Goal: Information Seeking & Learning: Learn about a topic

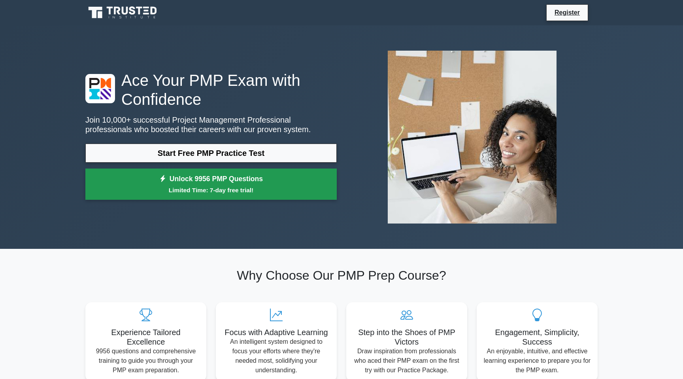
click at [207, 182] on link "Unlock 9956 PMP Questions Limited Time: 7-day free trial!" at bounding box center [210, 184] width 251 height 32
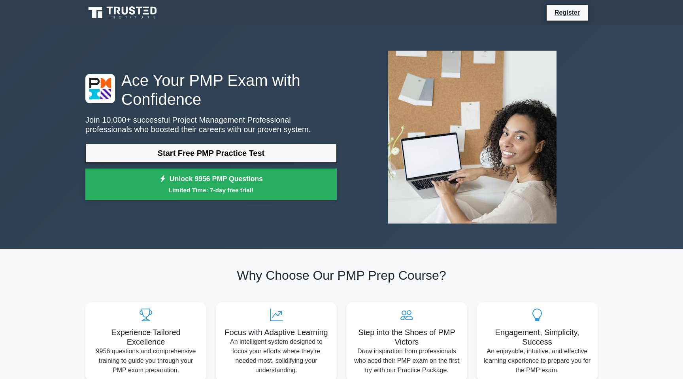
click at [136, 85] on h1 "Ace Your PMP Exam with Confidence" at bounding box center [210, 90] width 251 height 38
click at [24, 128] on div "Ace Your PMP Exam with Confidence Join 10,000+ successful Project Management Pr…" at bounding box center [341, 136] width 683 height 223
click at [167, 80] on h1 "Ace Your PMP Exam with Confidence" at bounding box center [210, 90] width 251 height 38
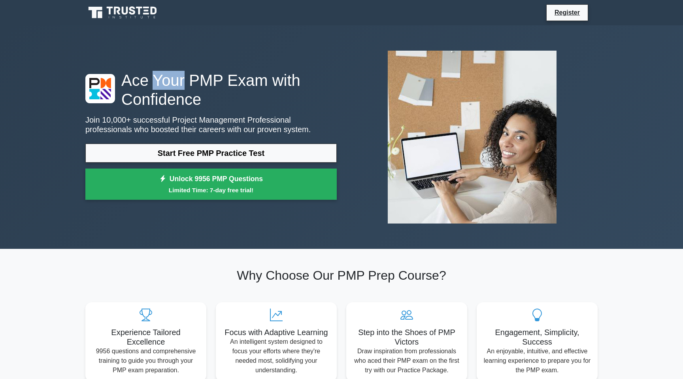
click at [215, 73] on h1 "Ace Your PMP Exam with Confidence" at bounding box center [210, 90] width 251 height 38
click at [138, 81] on h1 "Ace Your PMP Exam with Confidence" at bounding box center [210, 90] width 251 height 38
click at [171, 82] on h1 "Ace Your PMP Exam with Confidence" at bounding box center [210, 90] width 251 height 38
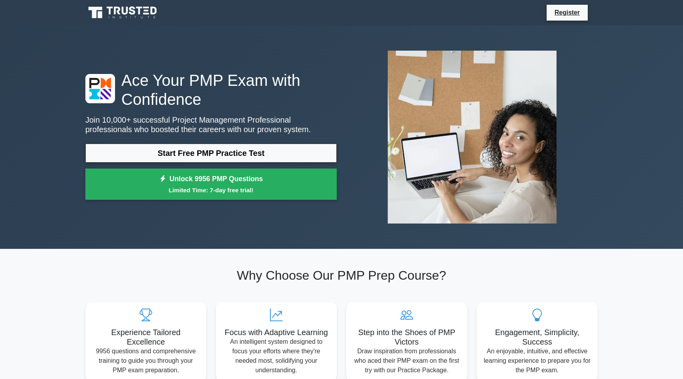
click at [171, 82] on h1 "Ace Your PMP Exam with Confidence" at bounding box center [210, 90] width 251 height 38
click at [207, 77] on h1 "Ace Your PMP Exam with Confidence" at bounding box center [210, 90] width 251 height 38
click at [246, 83] on h1 "Ace Your PMP Exam with Confidence" at bounding box center [210, 90] width 251 height 38
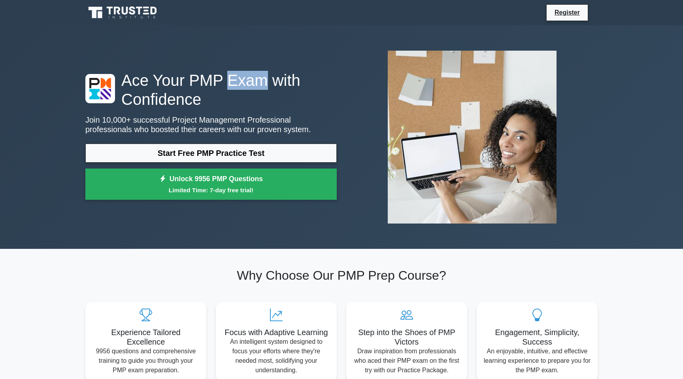
click at [282, 83] on h1 "Ace Your PMP Exam with Confidence" at bounding box center [210, 90] width 251 height 38
click at [236, 116] on p "Join 10,000+ successful Project Management Professional professionals who boost…" at bounding box center [210, 124] width 251 height 19
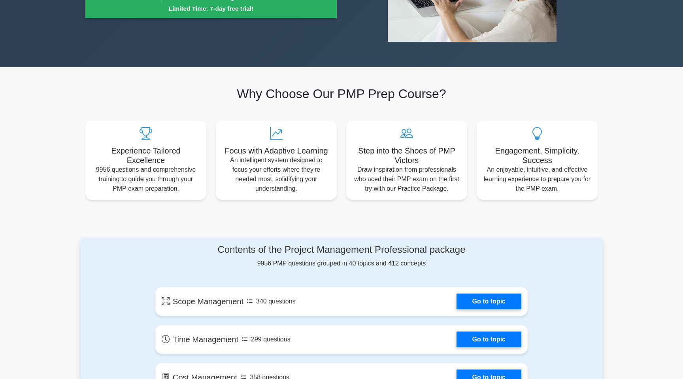
scroll to position [184, 0]
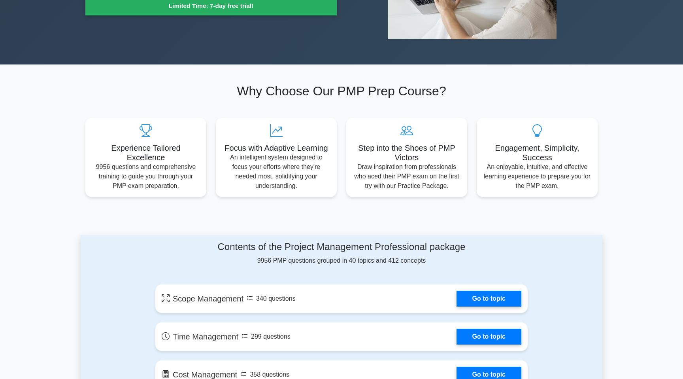
click at [289, 94] on h2 "Why Choose Our PMP Prep Course?" at bounding box center [341, 90] width 512 height 15
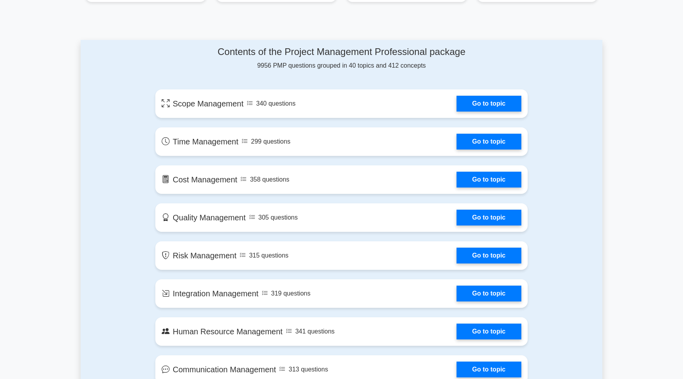
scroll to position [379, 0]
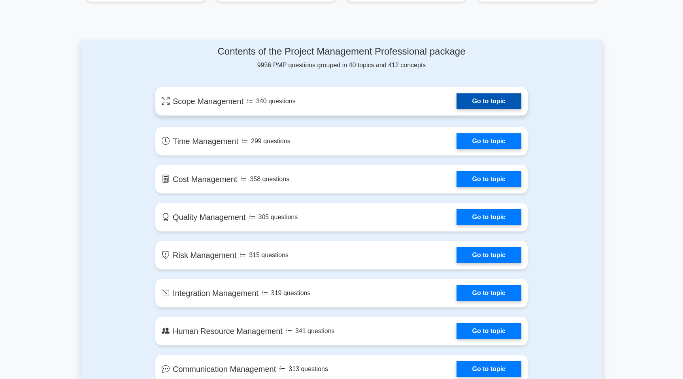
click at [490, 104] on link "Go to topic" at bounding box center [488, 101] width 65 height 16
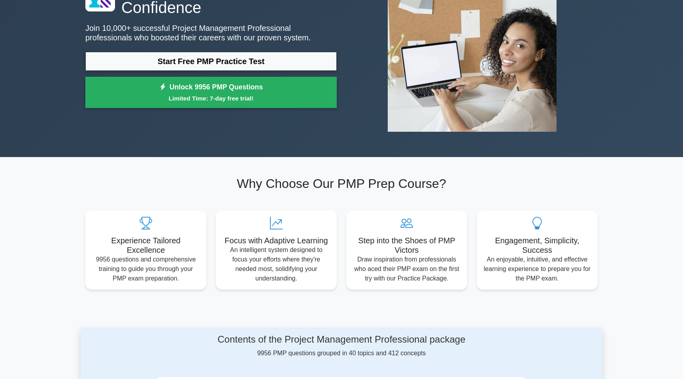
scroll to position [91, 0]
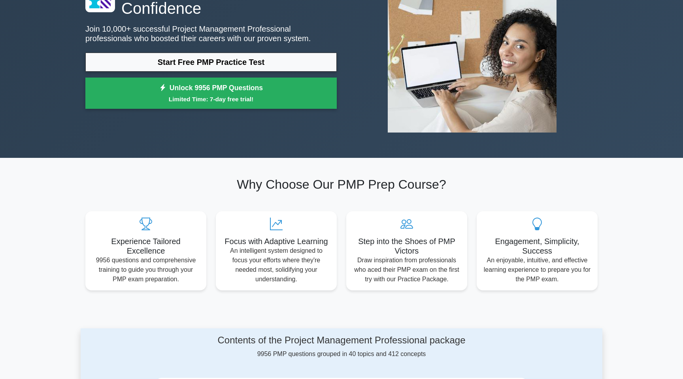
click at [256, 186] on h2 "Why Choose Our PMP Prep Course?" at bounding box center [341, 184] width 512 height 15
click at [294, 185] on h2 "Why Choose Our PMP Prep Course?" at bounding box center [341, 184] width 512 height 15
click at [347, 182] on h2 "Why Choose Our PMP Prep Course?" at bounding box center [341, 184] width 512 height 15
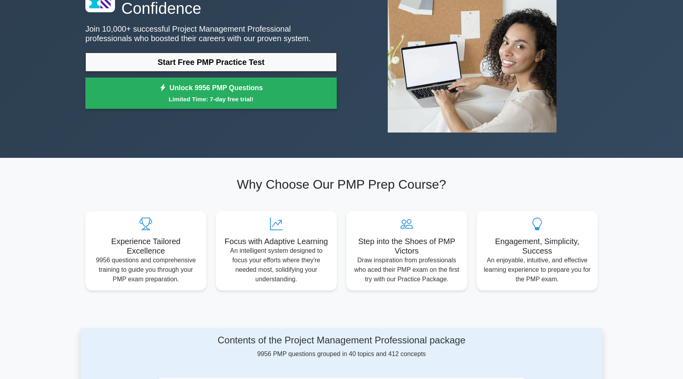
click at [347, 182] on h2 "Why Choose Our PMP Prep Course?" at bounding box center [341, 184] width 512 height 15
click at [383, 187] on h2 "Why Choose Our PMP Prep Course?" at bounding box center [341, 184] width 512 height 15
click at [416, 188] on h2 "Why Choose Our PMP Prep Course?" at bounding box center [341, 184] width 512 height 15
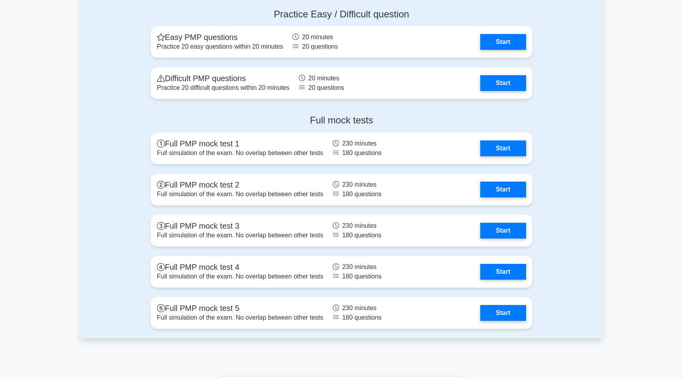
scroll to position [2169, 0]
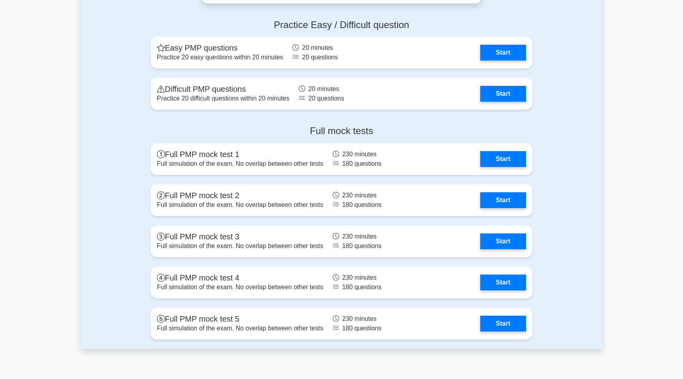
click at [317, 132] on h4 "Full mock tests" at bounding box center [342, 130] width 382 height 11
click at [337, 130] on h4 "Full mock tests" at bounding box center [342, 130] width 382 height 11
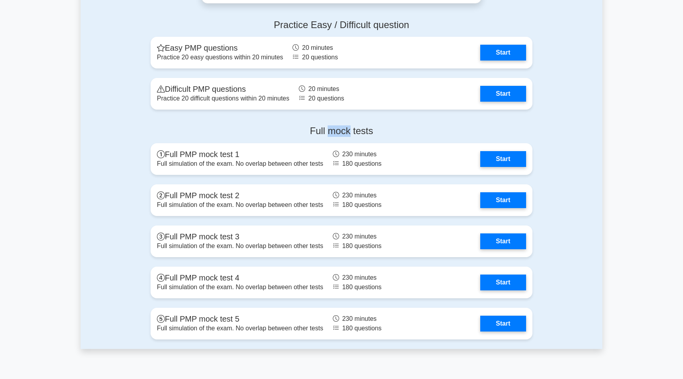
click at [364, 130] on h4 "Full mock tests" at bounding box center [342, 130] width 382 height 11
click at [101, 174] on div "Full mock tests Full PMP mock test 1 Full simulation of the exam. No overlap be…" at bounding box center [342, 234] width 522 height 230
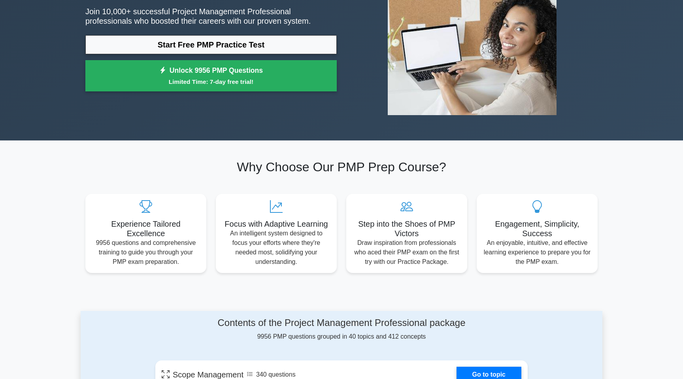
scroll to position [0, 0]
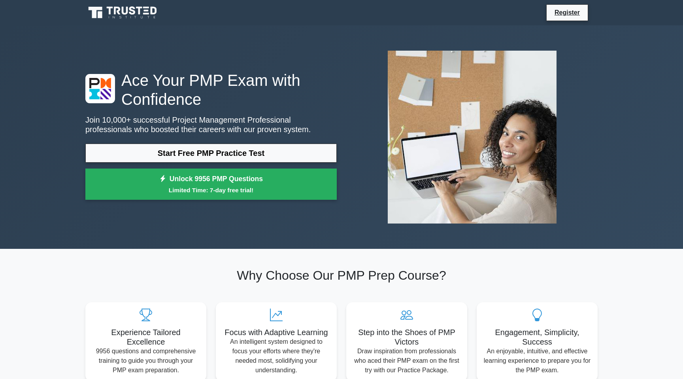
click at [124, 14] on icon at bounding box center [125, 11] width 6 height 8
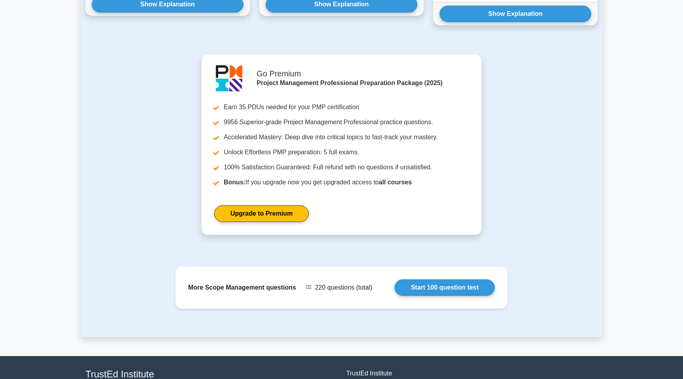
scroll to position [688, 0]
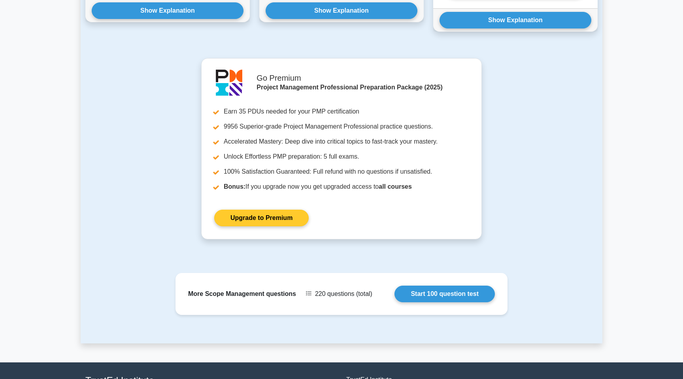
click at [251, 210] on link "Upgrade to Premium" at bounding box center [261, 217] width 94 height 17
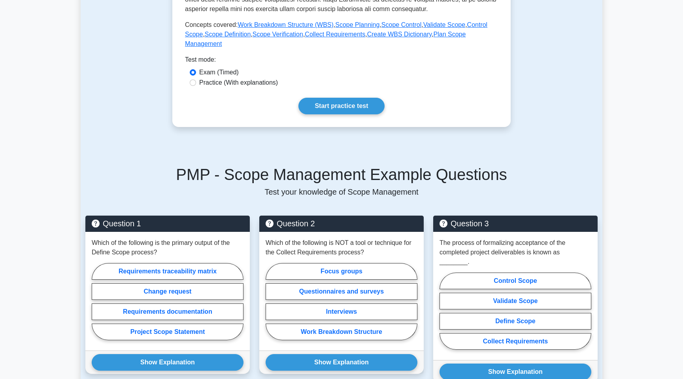
scroll to position [319, 0]
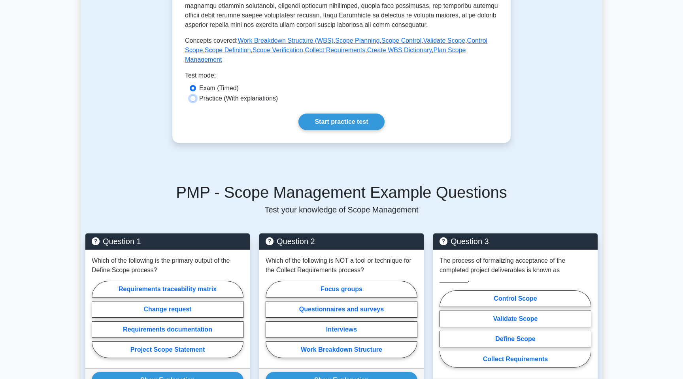
click at [192, 100] on input "Practice (With explanations)" at bounding box center [193, 98] width 6 height 6
radio input "true"
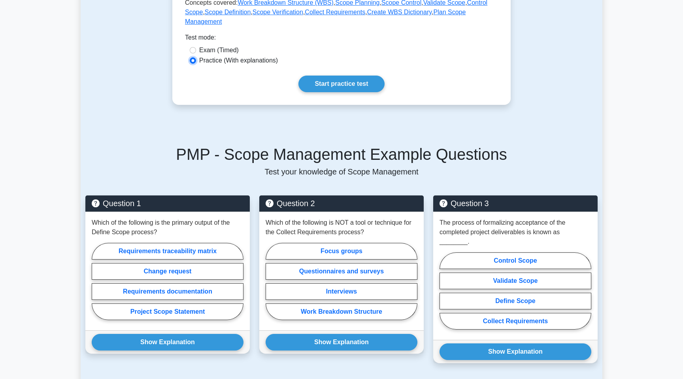
scroll to position [749, 0]
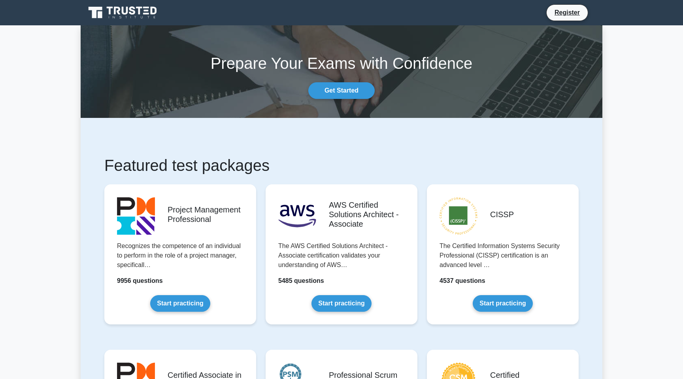
click at [239, 66] on h1 "Prepare Your Exams with Confidence" at bounding box center [342, 63] width 522 height 19
click at [236, 64] on h1 "Prepare Your Exams with Confidence" at bounding box center [342, 63] width 522 height 19
click at [292, 66] on h1 "Prepare Your Exams with Confidence" at bounding box center [342, 63] width 522 height 19
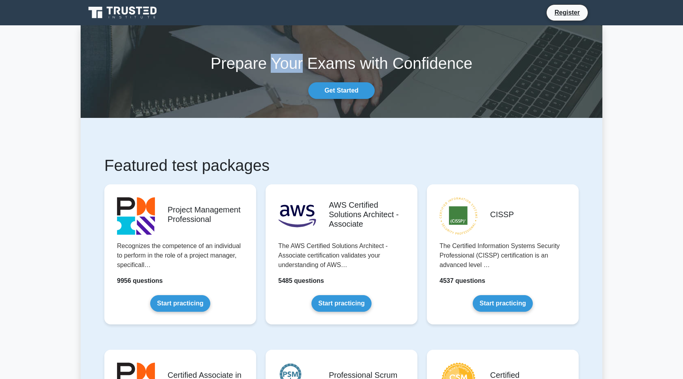
click at [340, 67] on h1 "Prepare Your Exams with Confidence" at bounding box center [342, 63] width 522 height 19
click at [370, 68] on h1 "Prepare Your Exams with Confidence" at bounding box center [342, 63] width 522 height 19
click at [418, 72] on h1 "Prepare Your Exams with Confidence" at bounding box center [342, 63] width 522 height 19
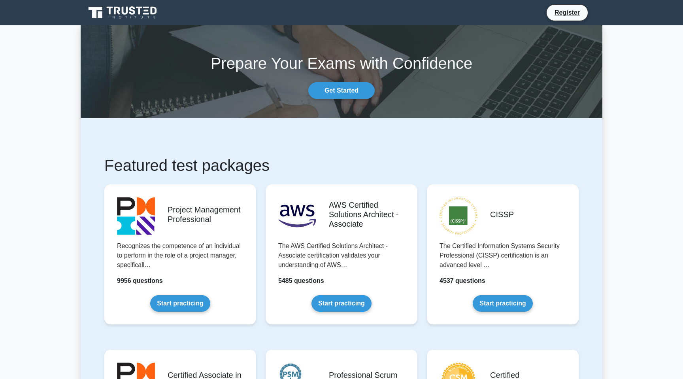
click at [418, 72] on h1 "Prepare Your Exams with Confidence" at bounding box center [342, 63] width 522 height 19
click at [137, 167] on h1 "Featured test packages" at bounding box center [341, 165] width 474 height 19
click at [185, 168] on h1 "Featured test packages" at bounding box center [341, 165] width 474 height 19
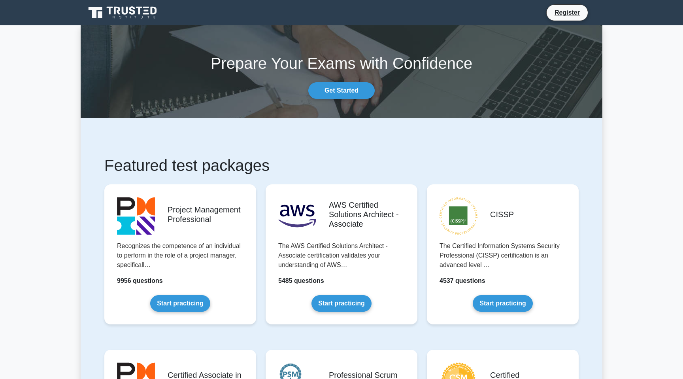
click at [185, 168] on h1 "Featured test packages" at bounding box center [341, 165] width 474 height 19
click at [226, 167] on h1 "Featured test packages" at bounding box center [341, 165] width 474 height 19
click at [133, 167] on h1 "Featured test packages" at bounding box center [341, 165] width 474 height 19
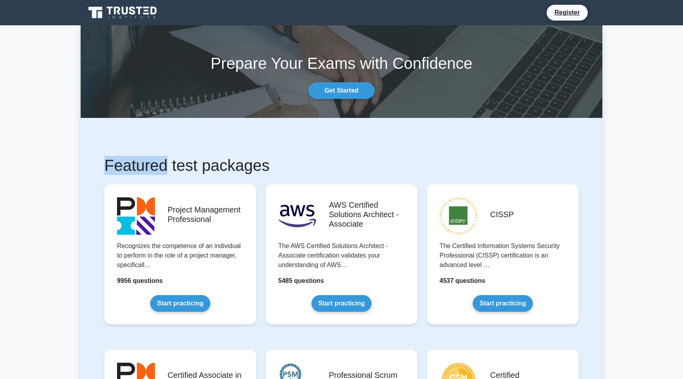
click at [184, 168] on h1 "Featured test packages" at bounding box center [341, 165] width 474 height 19
click at [235, 166] on h1 "Featured test packages" at bounding box center [341, 165] width 474 height 19
click at [295, 170] on h1 "Featured test packages" at bounding box center [341, 165] width 474 height 19
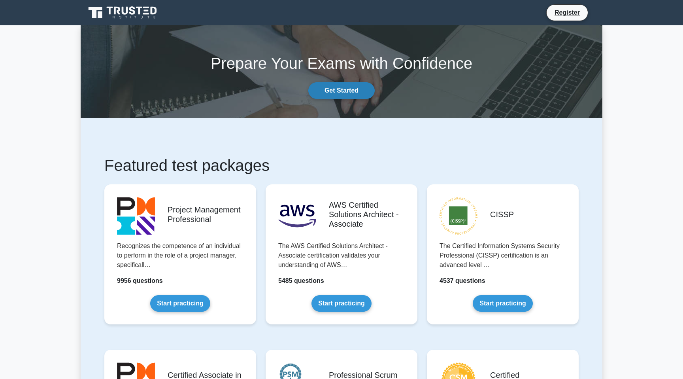
click at [347, 88] on link "Get Started" at bounding box center [341, 90] width 66 height 17
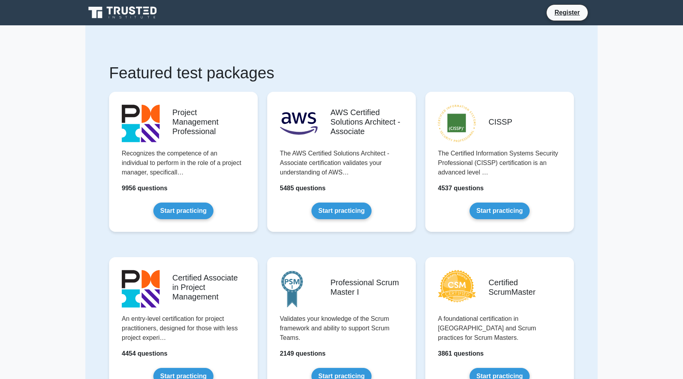
click at [135, 73] on h1 "Featured test packages" at bounding box center [341, 72] width 465 height 19
click at [189, 73] on h1 "Featured test packages" at bounding box center [341, 72] width 465 height 19
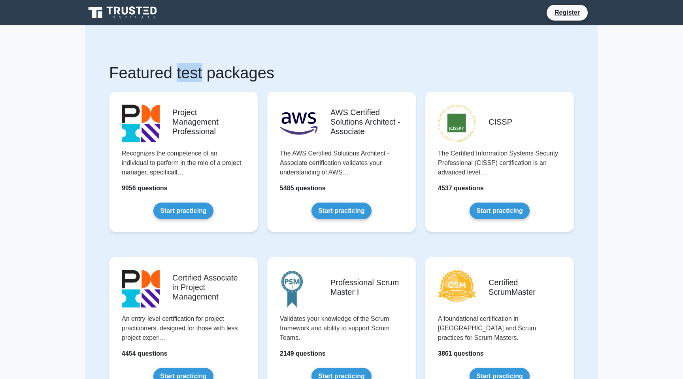
click at [252, 70] on h1 "Featured test packages" at bounding box center [341, 72] width 465 height 19
click at [135, 72] on h1 "Featured test packages" at bounding box center [341, 72] width 465 height 19
click at [188, 75] on h1 "Featured test packages" at bounding box center [341, 72] width 465 height 19
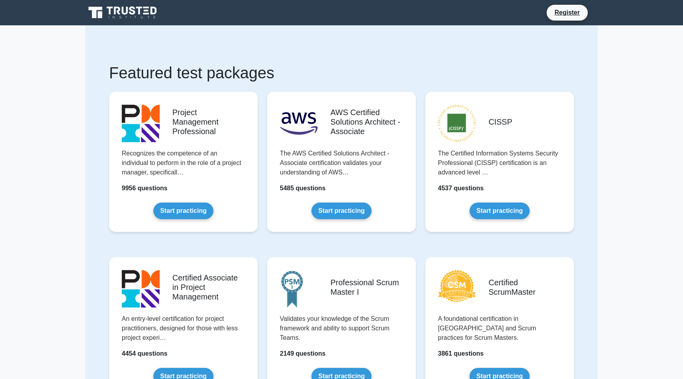
click at [188, 75] on h1 "Featured test packages" at bounding box center [341, 72] width 465 height 19
click at [239, 72] on h1 "Featured test packages" at bounding box center [341, 72] width 465 height 19
click at [262, 102] on div "Project Management Professional Recognizes the competence of an individual to p…" at bounding box center [183, 167] width 158 height 165
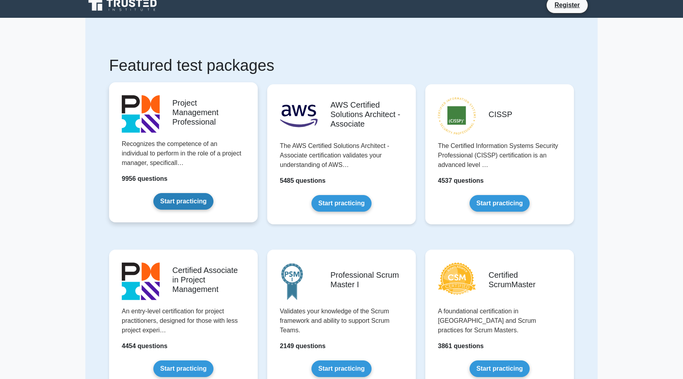
click at [182, 204] on link "Start practicing" at bounding box center [183, 201] width 60 height 17
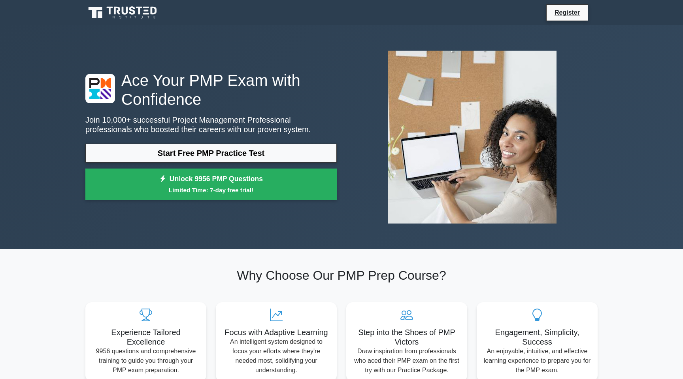
click at [134, 83] on h1 "Ace Your PMP Exam with Confidence" at bounding box center [210, 90] width 251 height 38
click at [167, 82] on h1 "Ace Your PMP Exam with Confidence" at bounding box center [210, 90] width 251 height 38
click at [136, 84] on h1 "Ace Your PMP Exam with Confidence" at bounding box center [210, 90] width 251 height 38
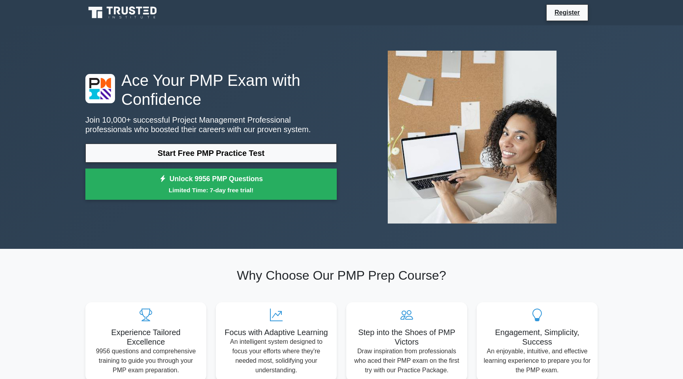
click at [136, 84] on h1 "Ace Your PMP Exam with Confidence" at bounding box center [210, 90] width 251 height 38
click at [133, 81] on h1 "Ace Your PMP Exam with Confidence" at bounding box center [210, 90] width 251 height 38
click at [168, 81] on h1 "Ace Your PMP Exam with Confidence" at bounding box center [210, 90] width 251 height 38
click at [169, 79] on h1 "Ace Your PMP Exam with Confidence" at bounding box center [210, 90] width 251 height 38
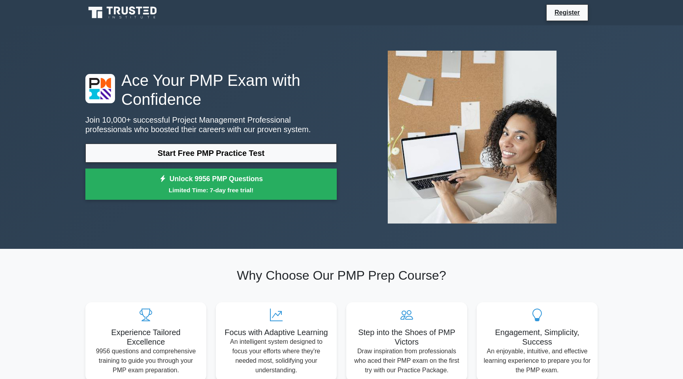
click at [169, 79] on h1 "Ace Your PMP Exam with Confidence" at bounding box center [210, 90] width 251 height 38
click at [209, 83] on h1 "Ace Your PMP Exam with Confidence" at bounding box center [210, 90] width 251 height 38
click at [239, 84] on h1 "Ace Your PMP Exam with Confidence" at bounding box center [210, 90] width 251 height 38
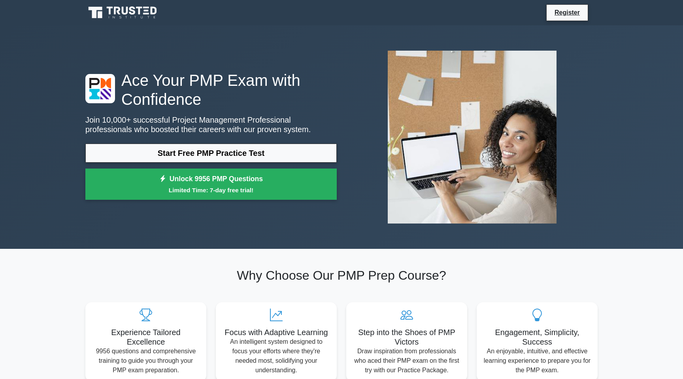
click at [239, 84] on h1 "Ace Your PMP Exam with Confidence" at bounding box center [210, 90] width 251 height 38
click at [280, 77] on h1 "Ace Your PMP Exam with Confidence" at bounding box center [210, 90] width 251 height 38
click at [163, 103] on h1 "Ace Your PMP Exam with Confidence" at bounding box center [210, 90] width 251 height 38
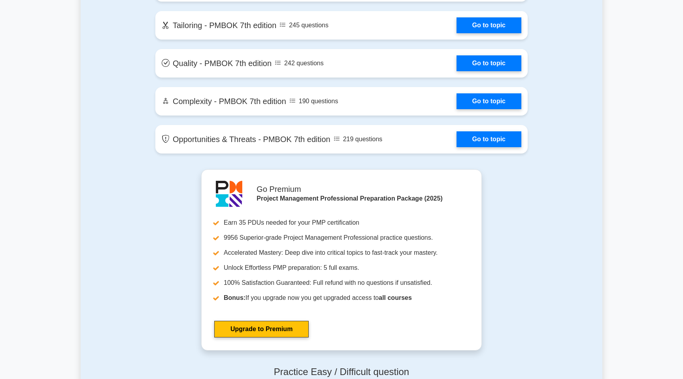
scroll to position [1823, 0]
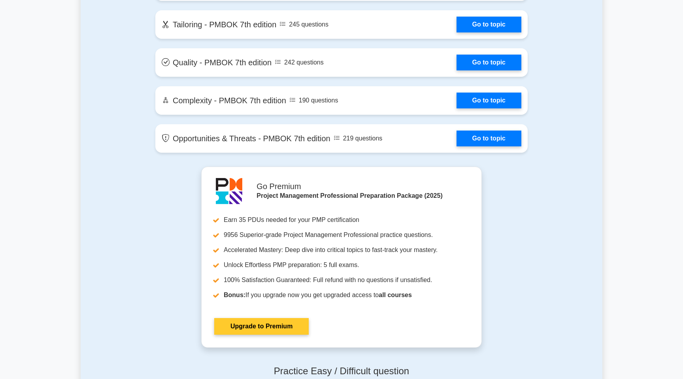
click at [254, 326] on link "Upgrade to Premium" at bounding box center [261, 326] width 94 height 17
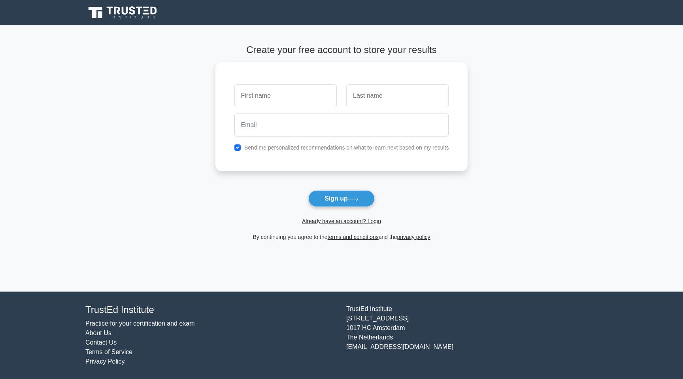
click at [98, 342] on link "Contact Us" at bounding box center [100, 342] width 31 height 7
